Goal: Check status: Check status

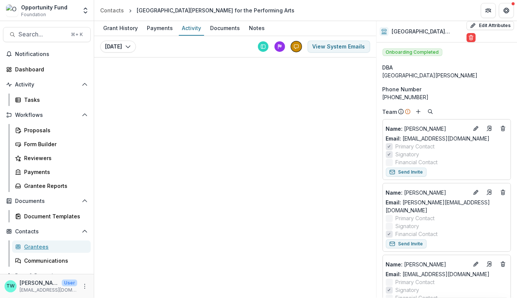
click at [38, 247] on div "Grantees" at bounding box center [54, 247] width 61 height 8
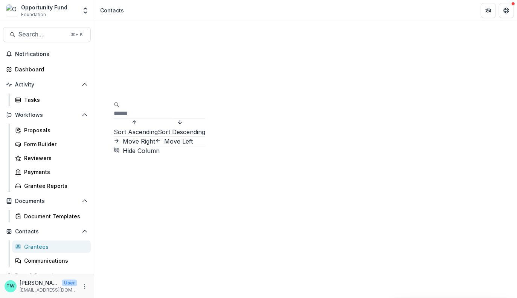
click at [147, 109] on input at bounding box center [144, 113] width 60 height 9
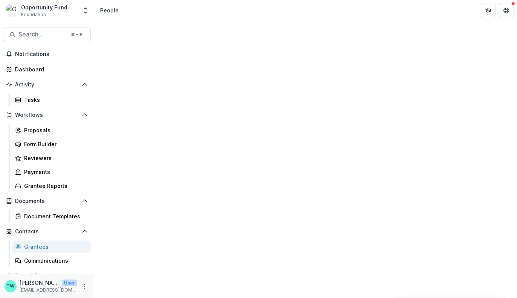
click at [149, 109] on input at bounding box center [144, 113] width 60 height 9
type input "****"
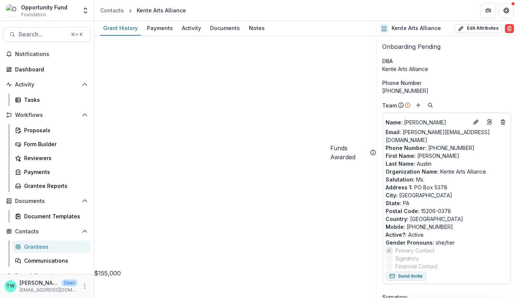
scroll to position [17, 0]
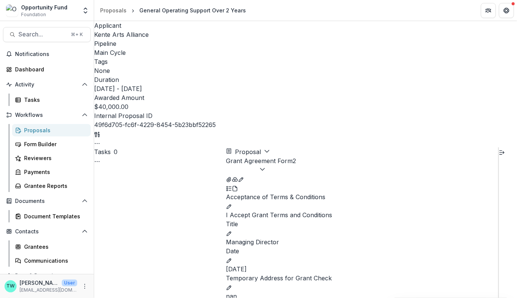
scroll to position [519, 0]
click at [51, 185] on div "Grantee Reports" at bounding box center [54, 186] width 61 height 8
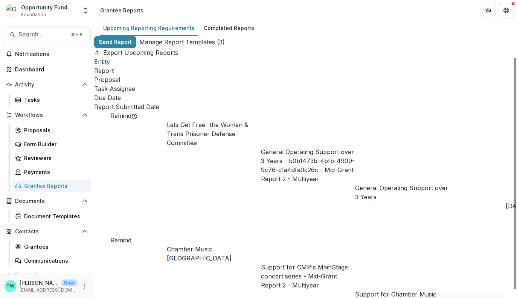
click at [204, 66] on div "Entity" at bounding box center [305, 61] width 423 height 9
click at [204, 108] on input at bounding box center [202, 112] width 60 height 9
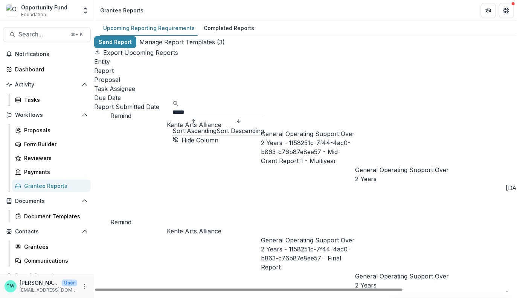
type input "*****"
click at [264, 57] on div "Export Upcoming Reports" at bounding box center [305, 52] width 423 height 9
click at [421, 166] on link "General Operating Support Over 2 Years" at bounding box center [402, 174] width 94 height 17
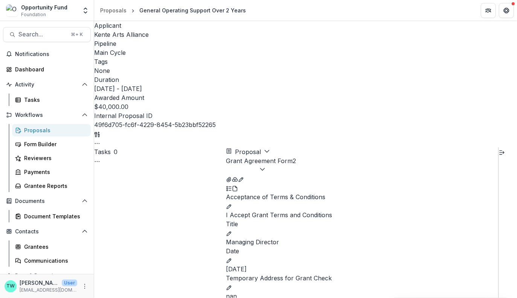
click at [100, 159] on icon "Toggle View Cancelled Tasks" at bounding box center [97, 162] width 6 height 6
click at [100, 138] on button "button" at bounding box center [97, 142] width 6 height 9
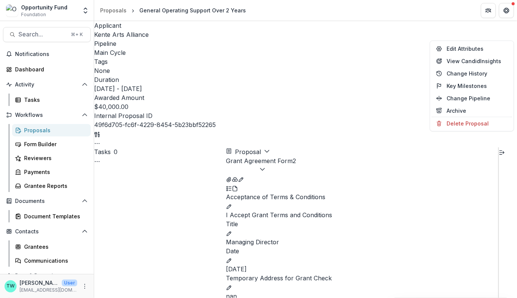
click at [117, 148] on span "0" at bounding box center [116, 152] width 4 height 8
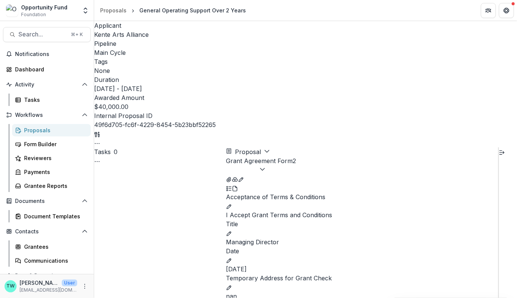
click at [100, 159] on icon "Toggle View Cancelled Tasks" at bounding box center [97, 162] width 6 height 6
click at [264, 169] on polyline "button" at bounding box center [262, 170] width 4 height 2
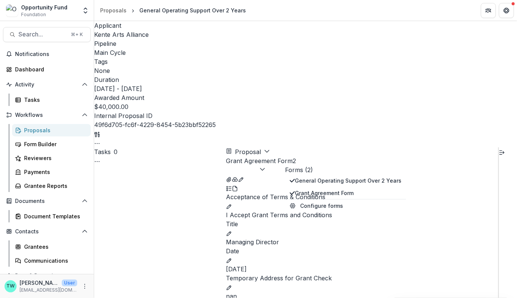
scroll to position [638, 0]
click at [100, 159] on icon "Toggle View Cancelled Tasks" at bounding box center [97, 162] width 6 height 6
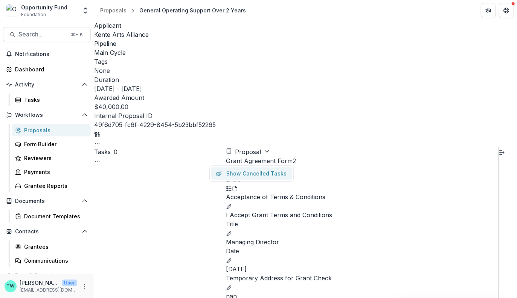
click at [222, 167] on button "Show Cancelled Tasks" at bounding box center [251, 173] width 81 height 12
